Goal: Task Accomplishment & Management: Use online tool/utility

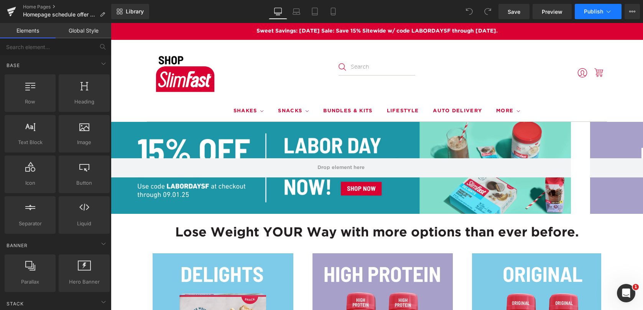
click at [610, 12] on icon at bounding box center [609, 12] width 8 height 8
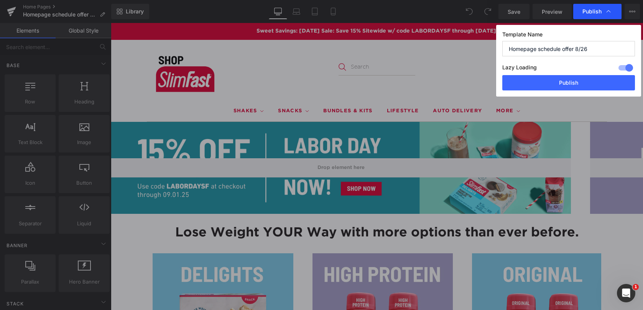
click at [608, 12] on icon at bounding box center [609, 12] width 8 height 8
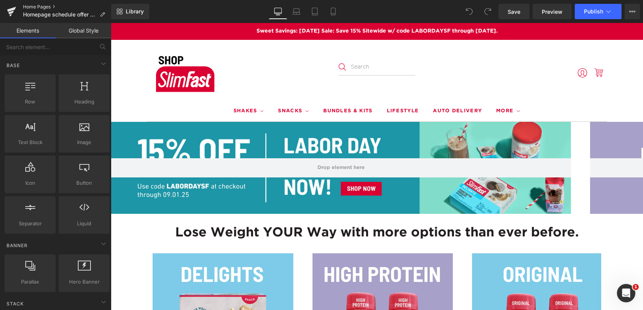
click at [34, 7] on link "Home Pages" at bounding box center [67, 7] width 88 height 6
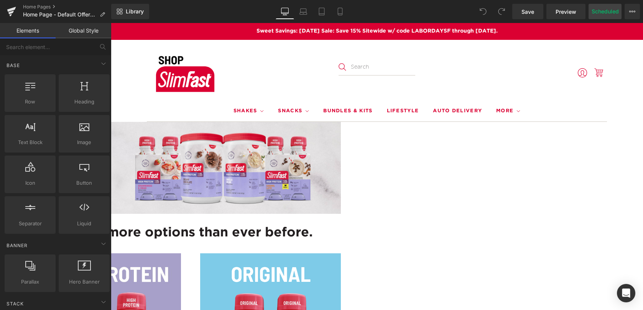
click at [609, 14] on button "Scheduled" at bounding box center [604, 11] width 33 height 15
select select
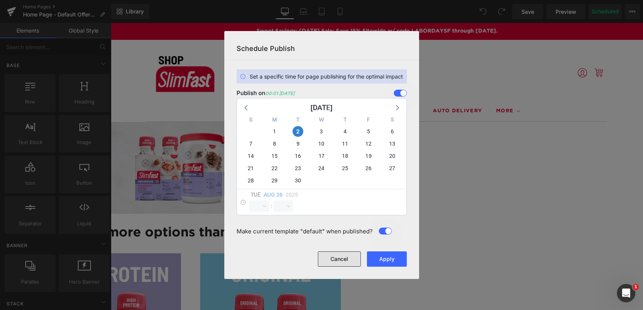
click at [0, 0] on button "Cancel" at bounding box center [0, 0] width 0 height 0
